Goal: Task Accomplishment & Management: Manage account settings

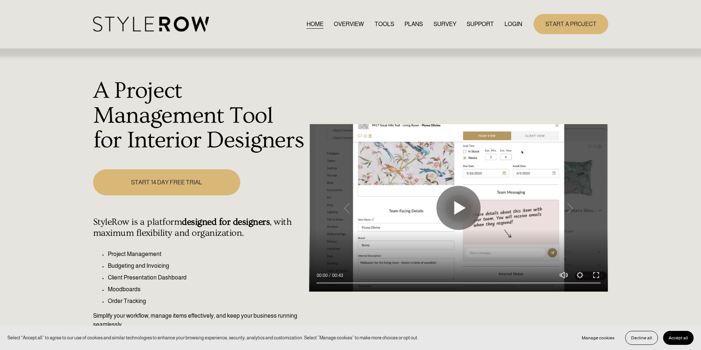
click at [517, 23] on link "LOGIN" at bounding box center [513, 24] width 18 height 10
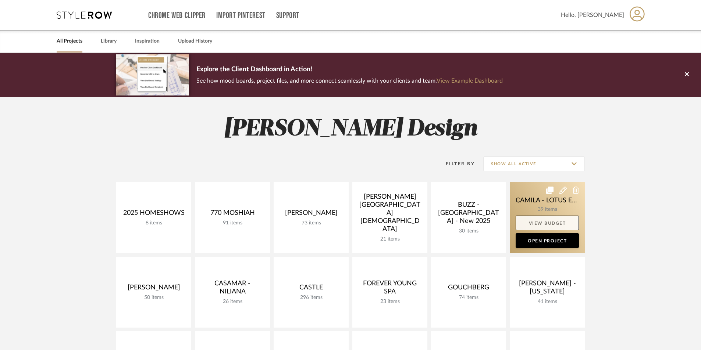
click at [538, 216] on link "View Budget" at bounding box center [547, 223] width 63 height 15
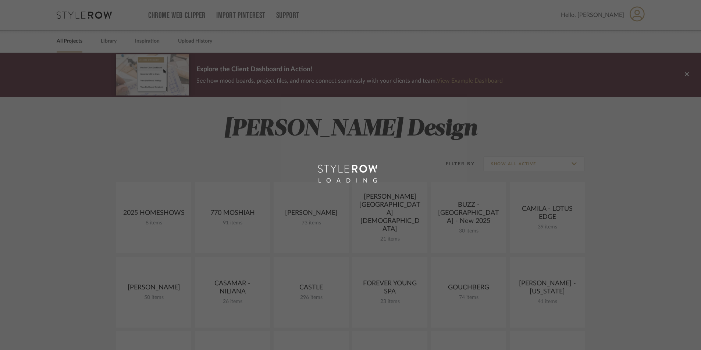
click at [103, 44] on div "LOADING" at bounding box center [350, 175] width 701 height 350
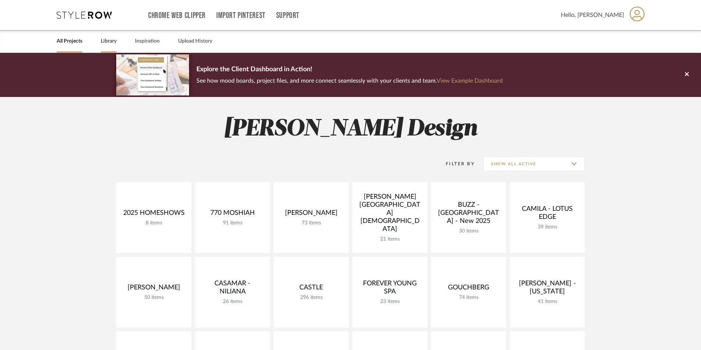
click at [107, 39] on link "Library" at bounding box center [109, 41] width 16 height 10
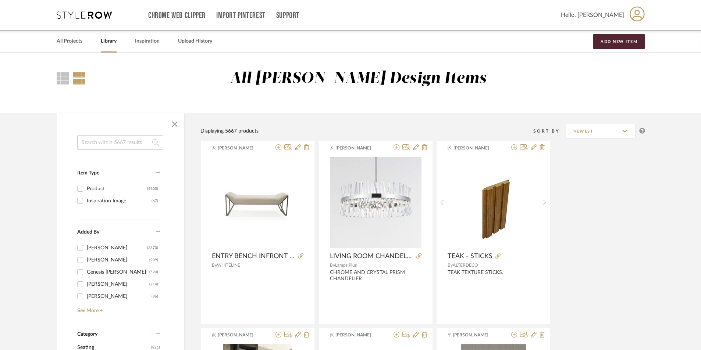
drag, startPoint x: 128, startPoint y: 142, endPoint x: 130, endPoint y: 136, distance: 6.3
click at [127, 142] on input at bounding box center [120, 142] width 86 height 15
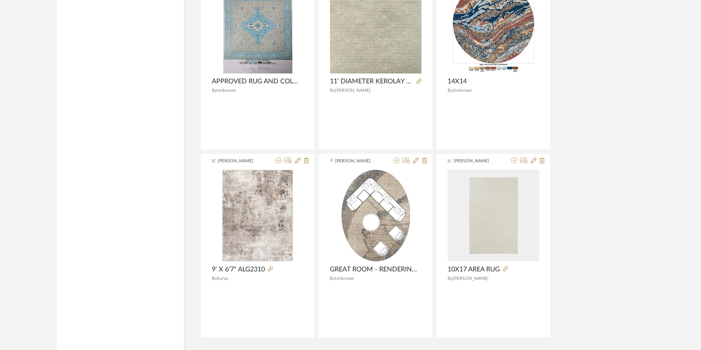
scroll to position [2108, 0]
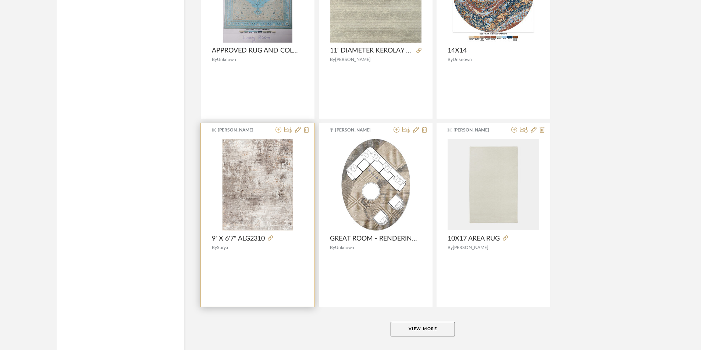
type input "area"
click at [278, 129] on icon at bounding box center [278, 130] width 6 height 6
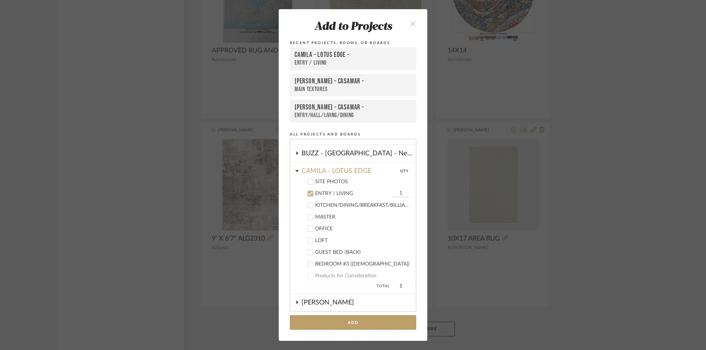
scroll to position [81, 0]
click at [304, 193] on label "ENTRY / LIVING 1" at bounding box center [355, 194] width 109 height 7
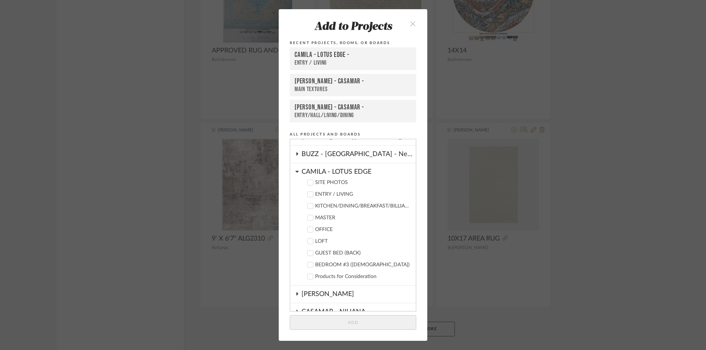
drag, startPoint x: 306, startPoint y: 242, endPoint x: 331, endPoint y: 296, distance: 59.4
click at [308, 243] on icon at bounding box center [310, 241] width 5 height 5
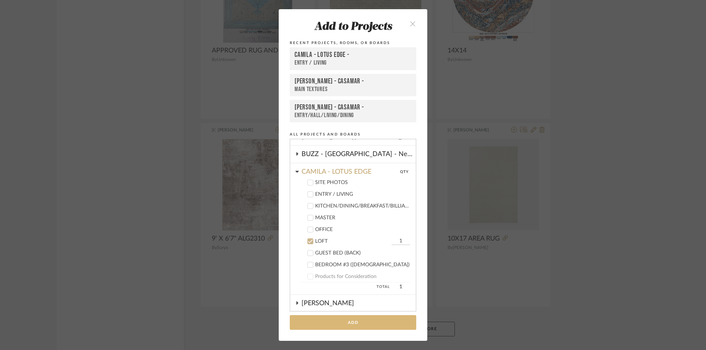
click at [343, 322] on button "Add" at bounding box center [353, 323] width 127 height 15
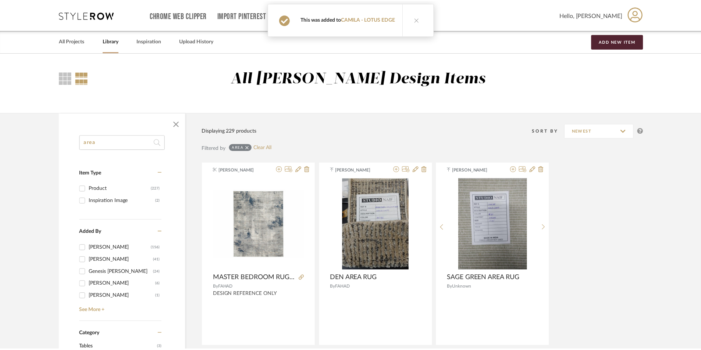
scroll to position [2108, 0]
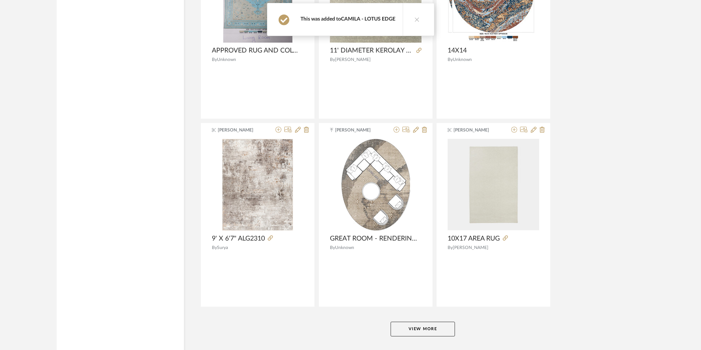
click at [368, 18] on link "CAMILA - LOTUS EDGE" at bounding box center [368, 19] width 54 height 5
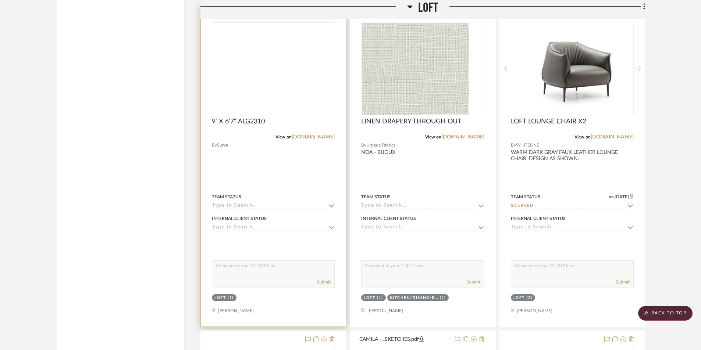
scroll to position [3021, 0]
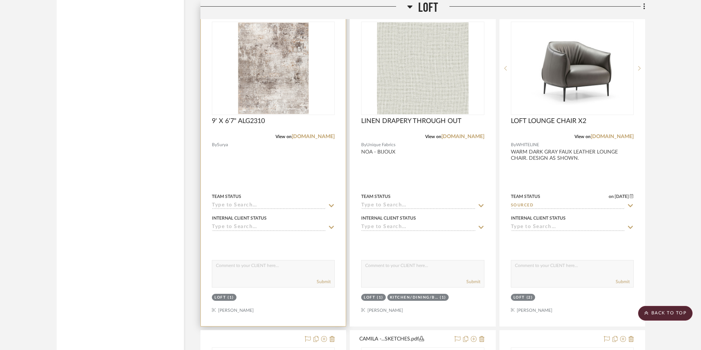
click at [281, 172] on div at bounding box center [273, 166] width 145 height 322
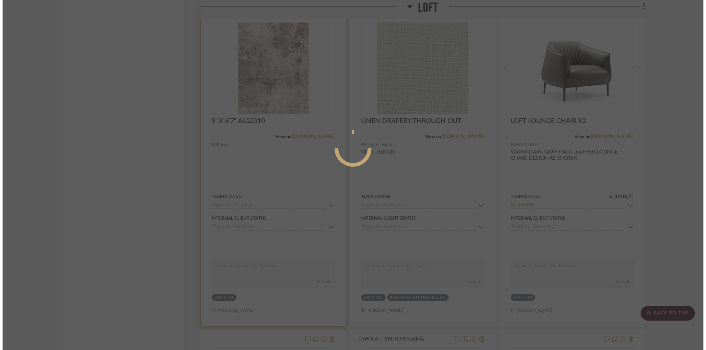
scroll to position [0, 0]
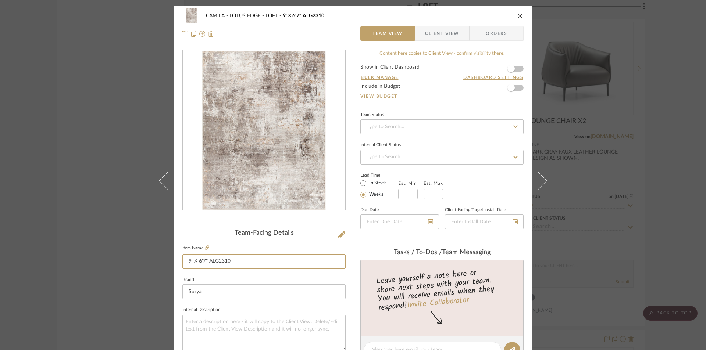
drag, startPoint x: 242, startPoint y: 259, endPoint x: 174, endPoint y: 259, distance: 68.0
click at [174, 259] on div "CAMILA - LOTUS EDGE LOFT 9' X 6'7" ALG2310 Team View Client View Orders Team-Fa…" at bounding box center [353, 345] width 359 height 679
type input "a"
type input "AREA RUG REFERENCE"
click at [267, 289] on input "Surya" at bounding box center [263, 292] width 163 height 15
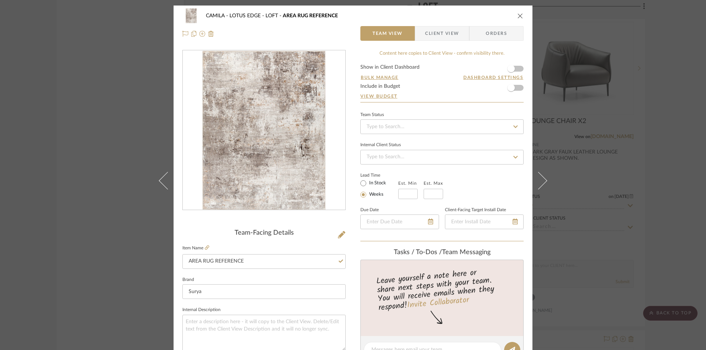
click at [517, 18] on icon "close" at bounding box center [520, 16] width 6 height 6
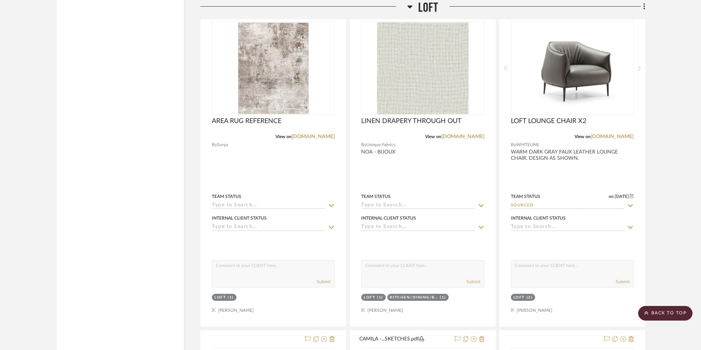
drag, startPoint x: 659, startPoint y: 162, endPoint x: 652, endPoint y: 146, distance: 17.8
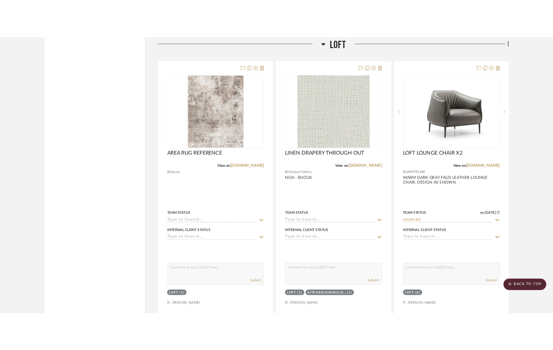
scroll to position [2997, 0]
